Goal: Task Accomplishment & Management: Manage account settings

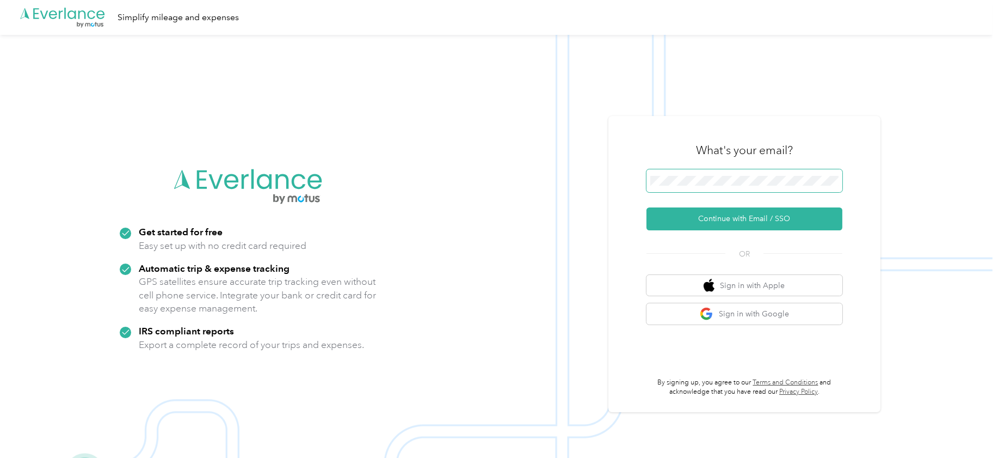
drag, startPoint x: 681, startPoint y: 186, endPoint x: 681, endPoint y: 175, distance: 10.4
click at [681, 175] on span at bounding box center [744, 180] width 196 height 23
click at [733, 219] on button "Continue with Email / SSO" at bounding box center [744, 218] width 196 height 23
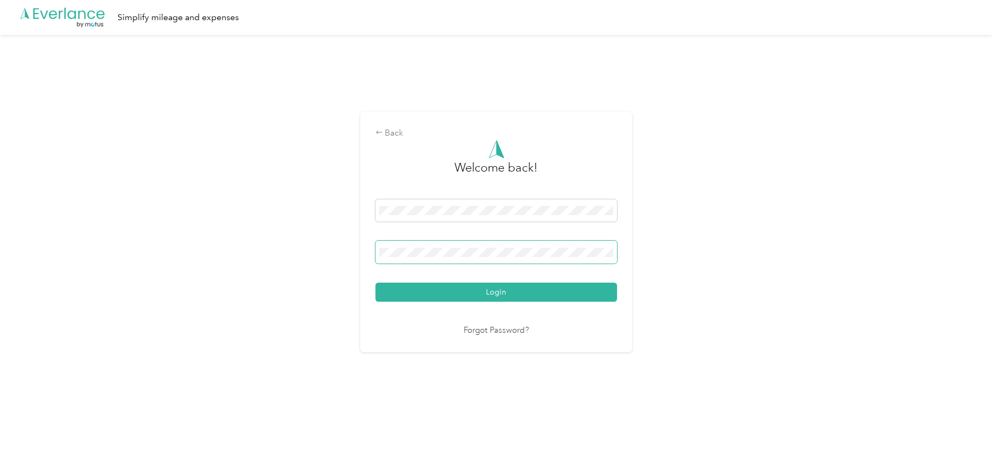
click at [375, 282] on button "Login" at bounding box center [496, 291] width 242 height 19
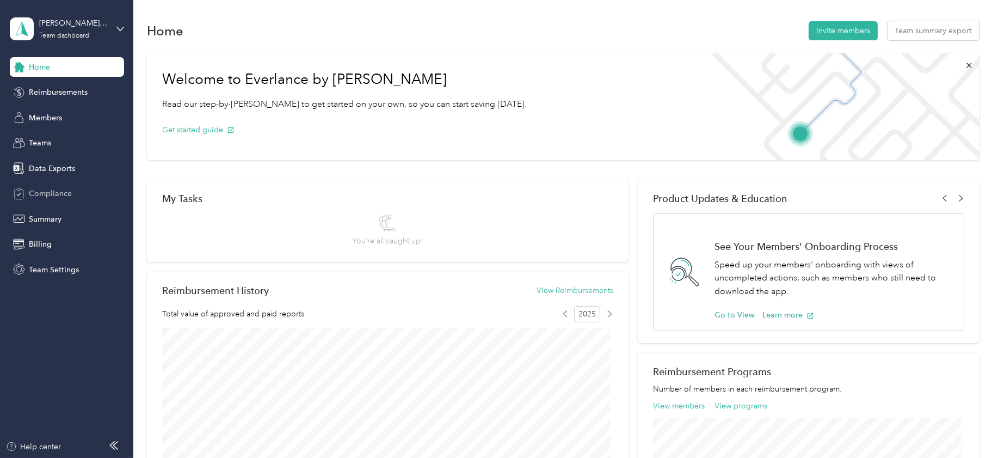
click at [51, 189] on span "Compliance" at bounding box center [50, 193] width 43 height 11
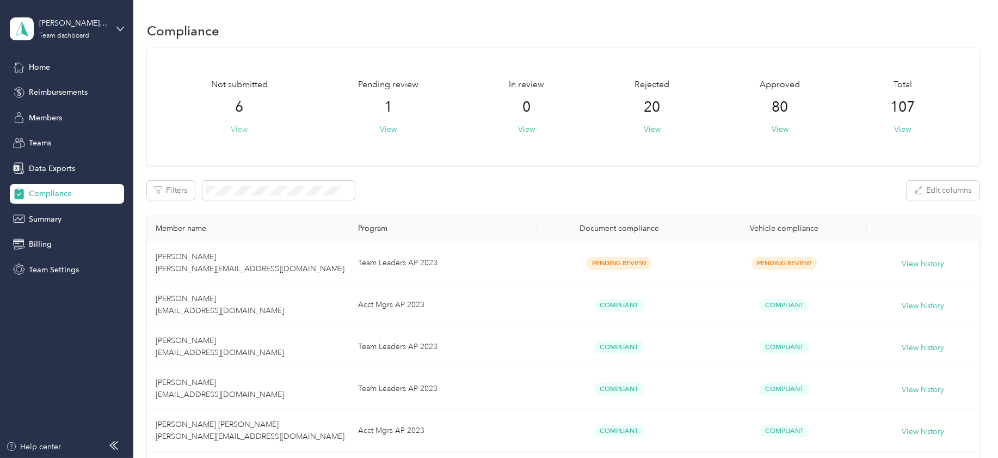
click at [243, 129] on button "View" at bounding box center [239, 128] width 17 height 11
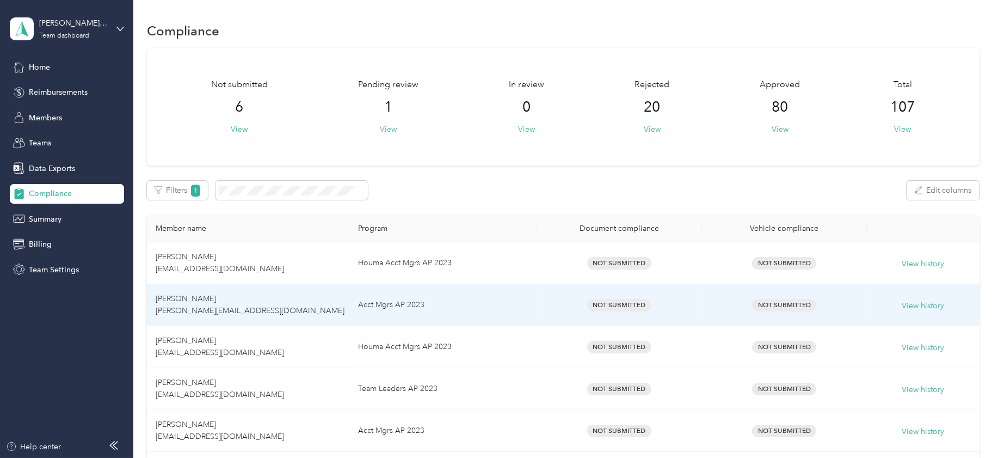
click at [191, 300] on span "Gurpreet Singh garys@mocklerbeverage.com" at bounding box center [250, 304] width 189 height 21
click at [191, 301] on span "Gurpreet Singh garys@mocklerbeverage.com" at bounding box center [250, 304] width 189 height 21
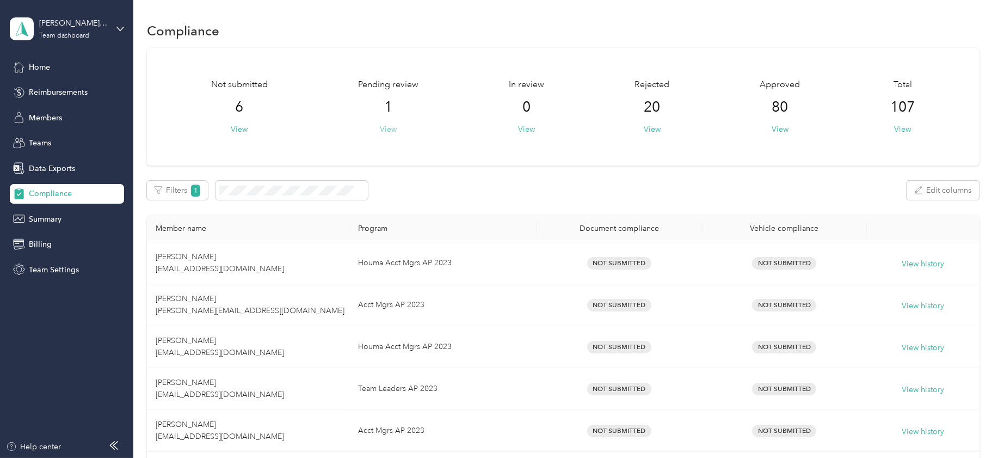
click at [386, 131] on button "View" at bounding box center [388, 128] width 17 height 11
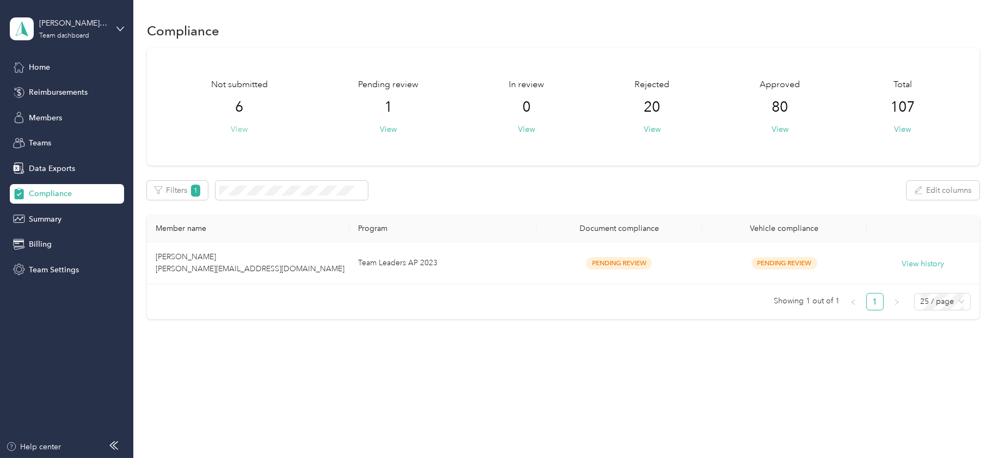
click at [238, 125] on button "View" at bounding box center [239, 128] width 17 height 11
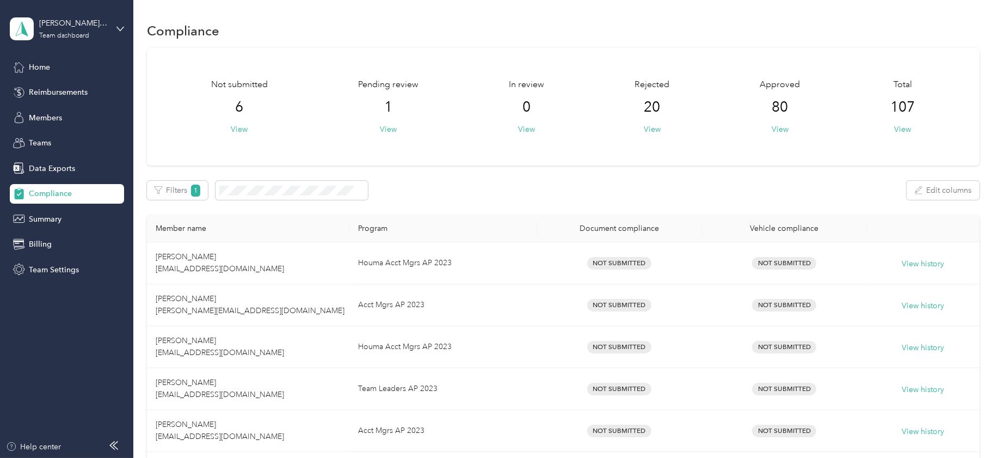
click at [435, 180] on div "Not submitted 6 View Pending review 1 View In review 0 View Rejected 20 View Ap…" at bounding box center [563, 288] width 832 height 481
click at [81, 29] on div "Mockler Beverage Company Team dashboard" at bounding box center [73, 28] width 68 height 22
click at [77, 30] on div "Mockler Beverage Company Team dashboard" at bounding box center [73, 28] width 68 height 22
click at [48, 138] on div "Log out" at bounding box center [40, 138] width 42 height 11
